Goal: Information Seeking & Learning: Learn about a topic

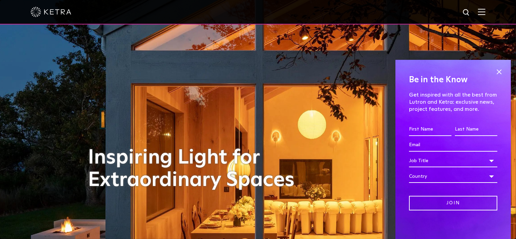
click at [486, 11] on img at bounding box center [481, 11] width 7 height 6
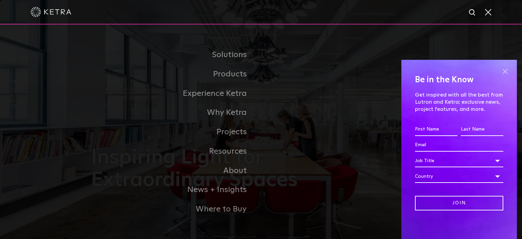
click at [500, 72] on span at bounding box center [505, 72] width 10 height 10
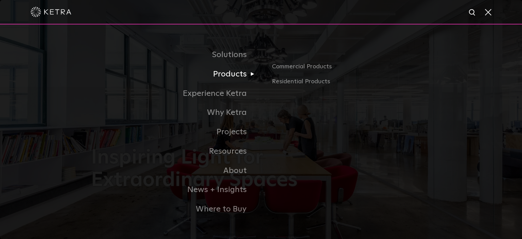
click at [234, 78] on link "Products" at bounding box center [176, 74] width 170 height 19
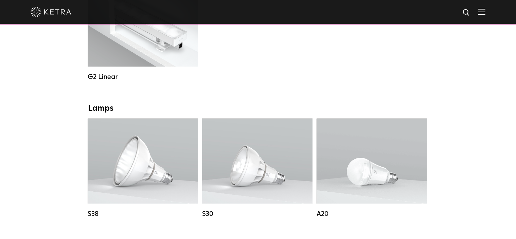
scroll to position [408, 0]
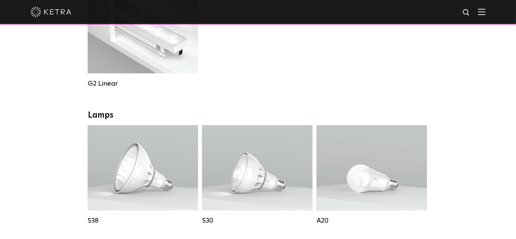
click at [470, 15] on img at bounding box center [467, 12] width 8 height 8
type input "ketra ready"
click at [445, 7] on button "Search" at bounding box center [450, 12] width 10 height 10
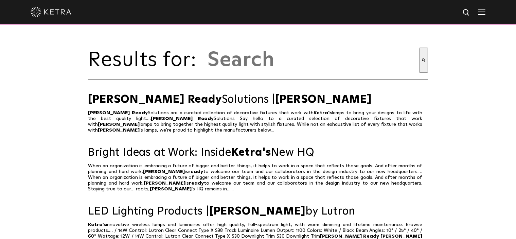
type input "[PERSON_NAME] ready"
type input "ketra ready"
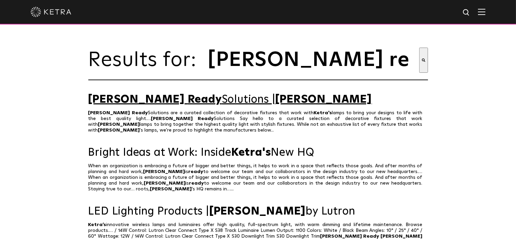
click at [180, 102] on link "Ketra Ready Solutions | Ketra" at bounding box center [258, 100] width 340 height 12
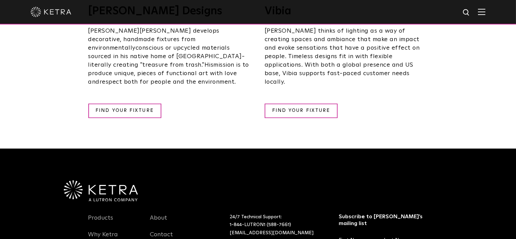
scroll to position [1348, 0]
